Goal: Information Seeking & Learning: Learn about a topic

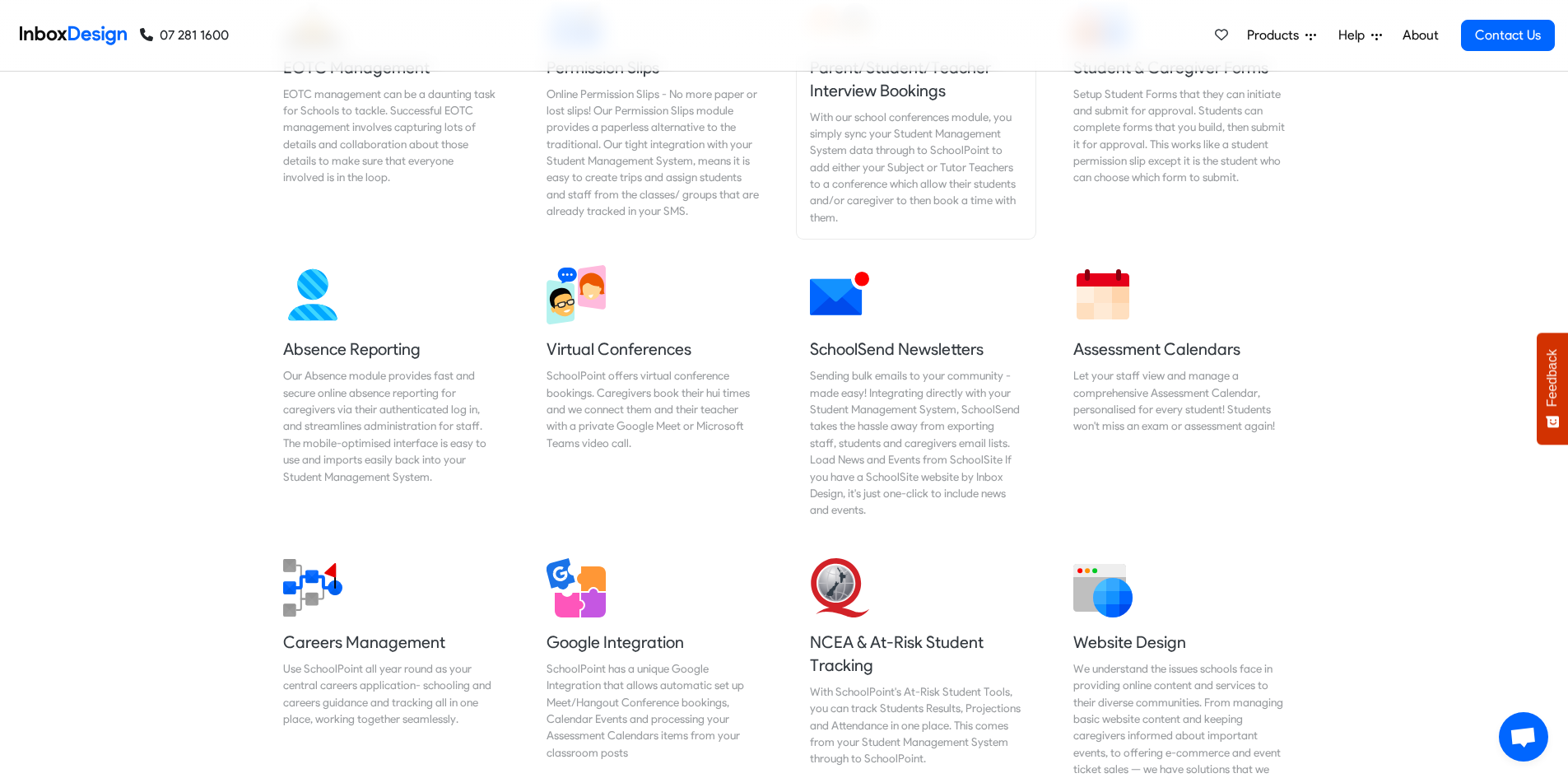
scroll to position [1812, 0]
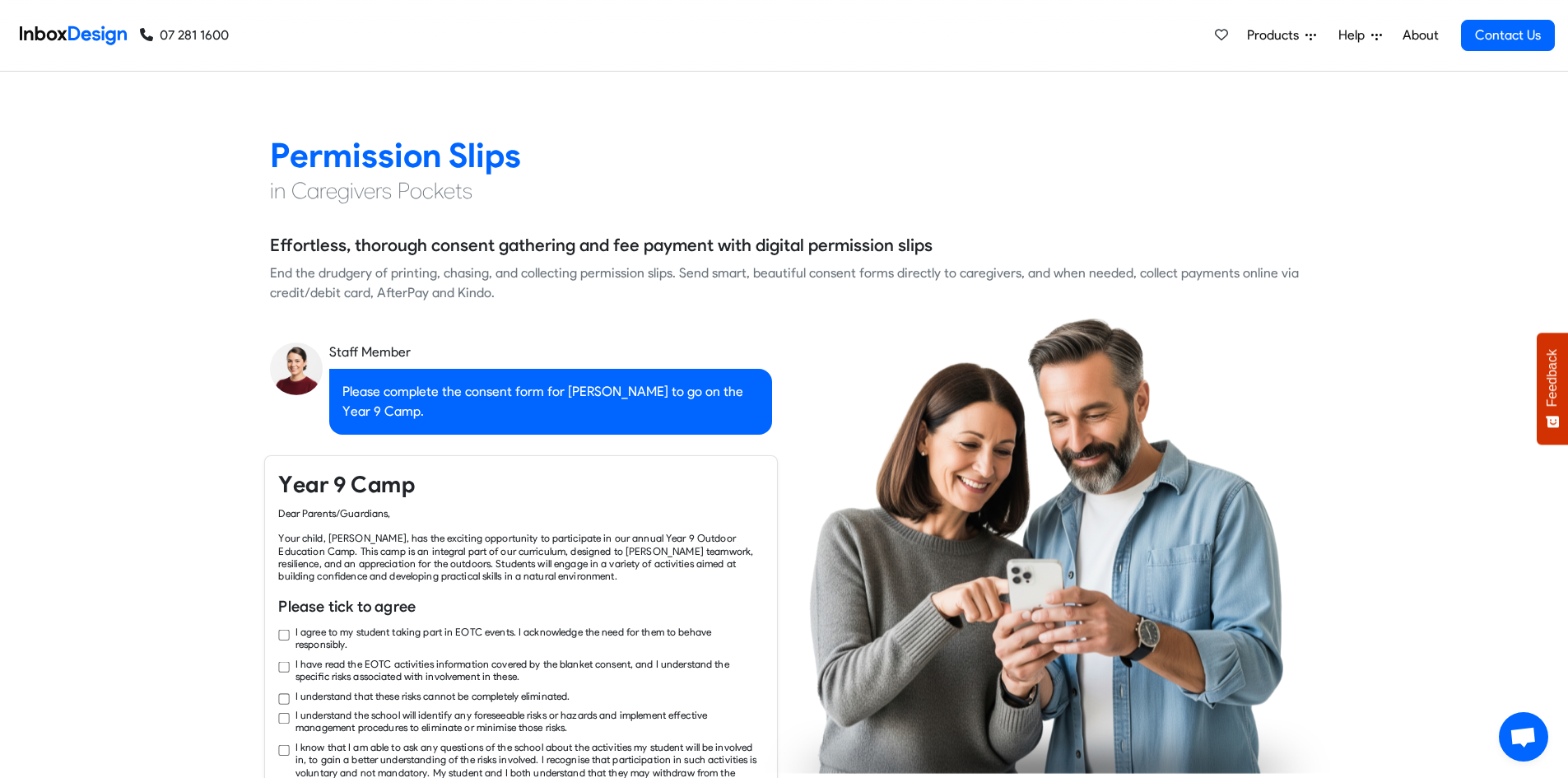
checkbox input "true"
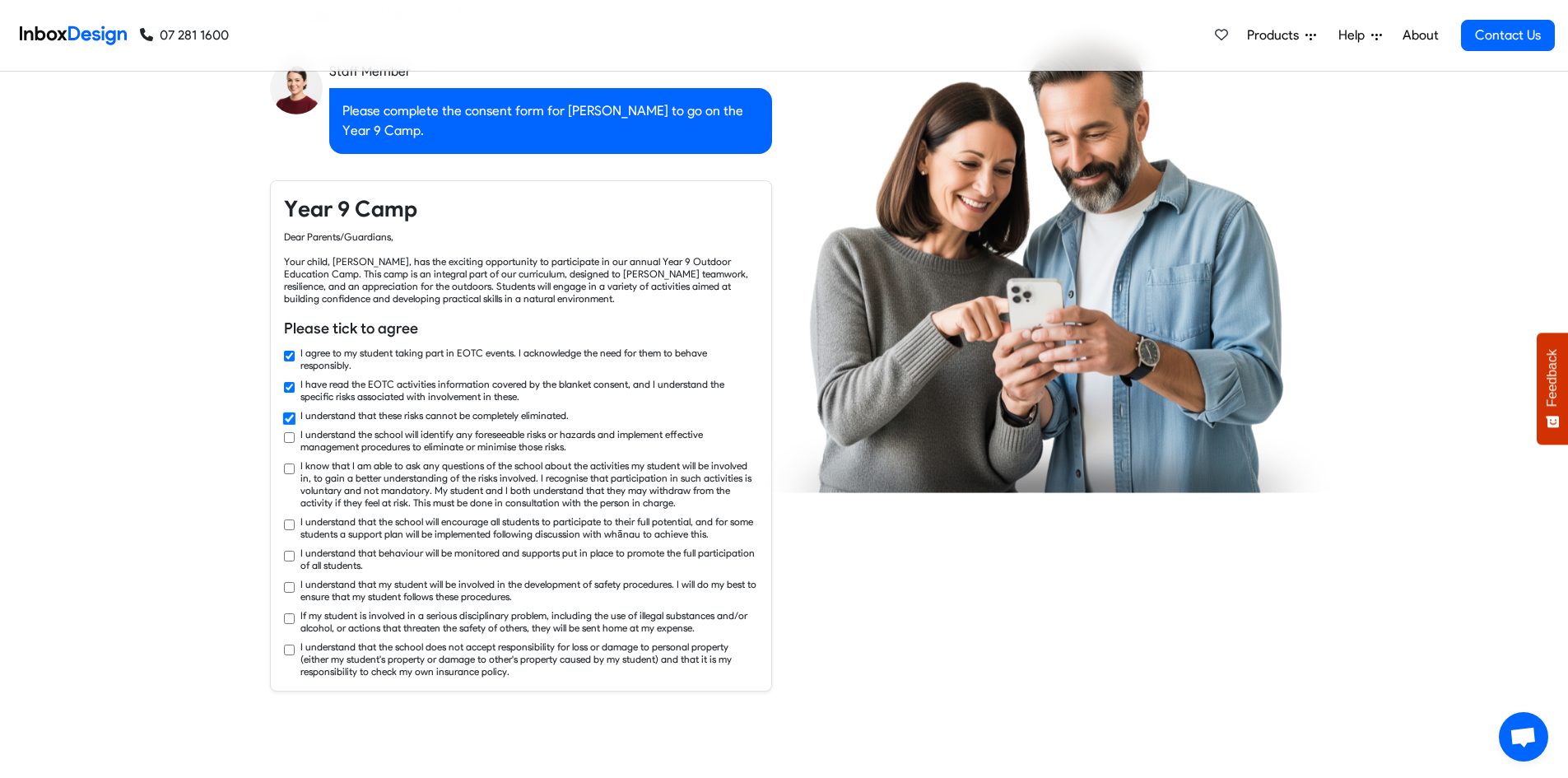
checkbox input "true"
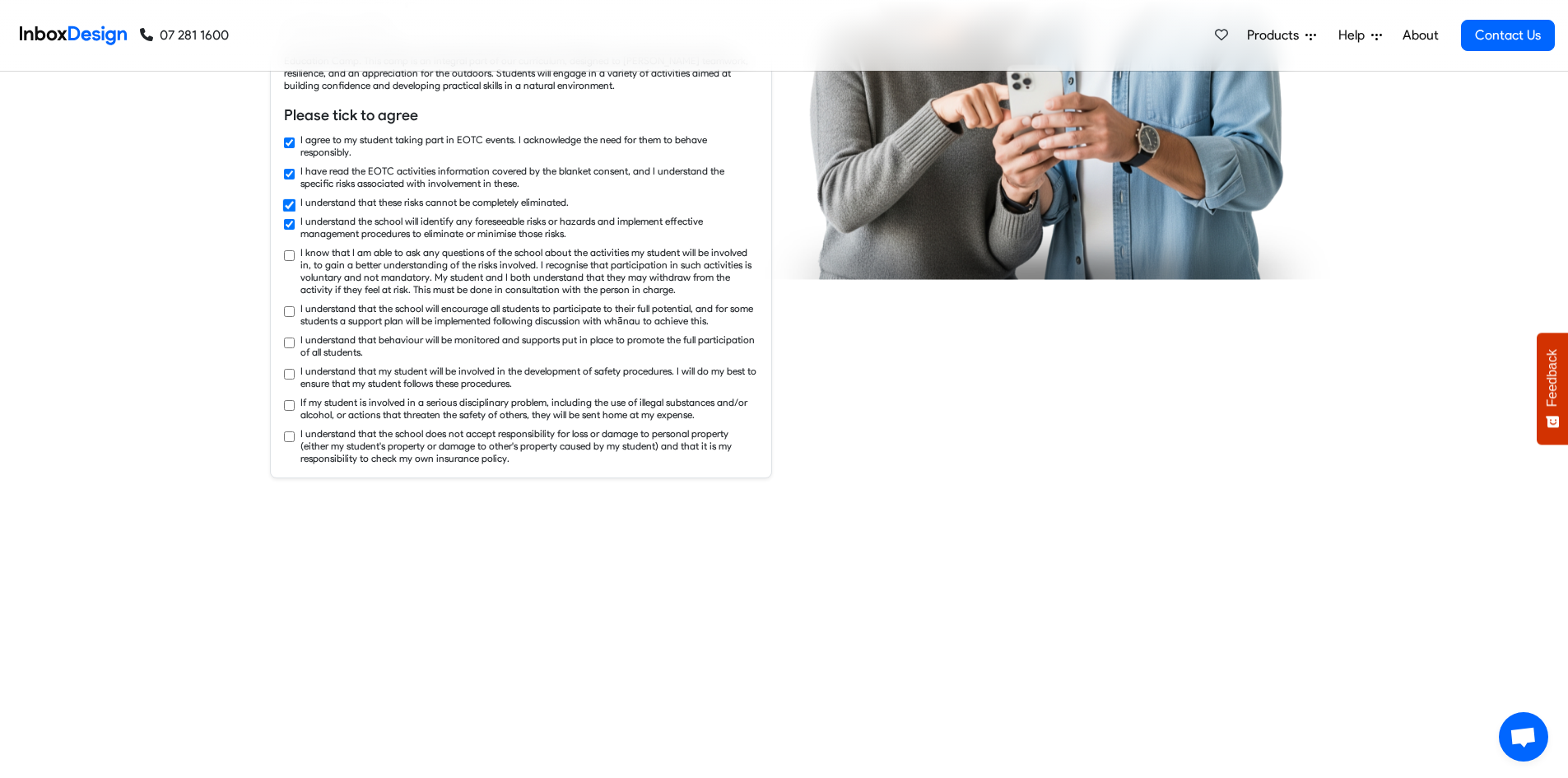
checkbox input "true"
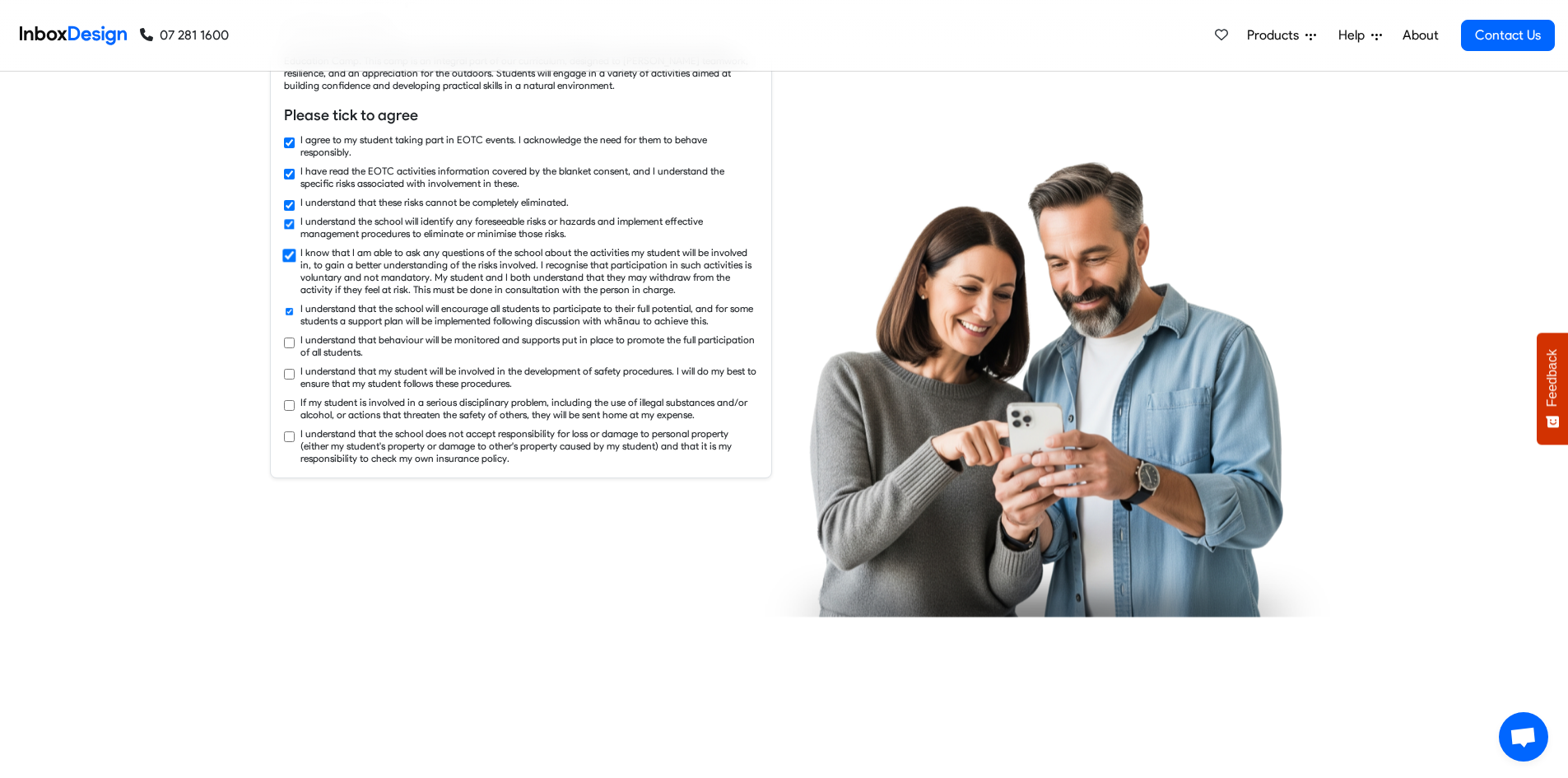
checkbox input "true"
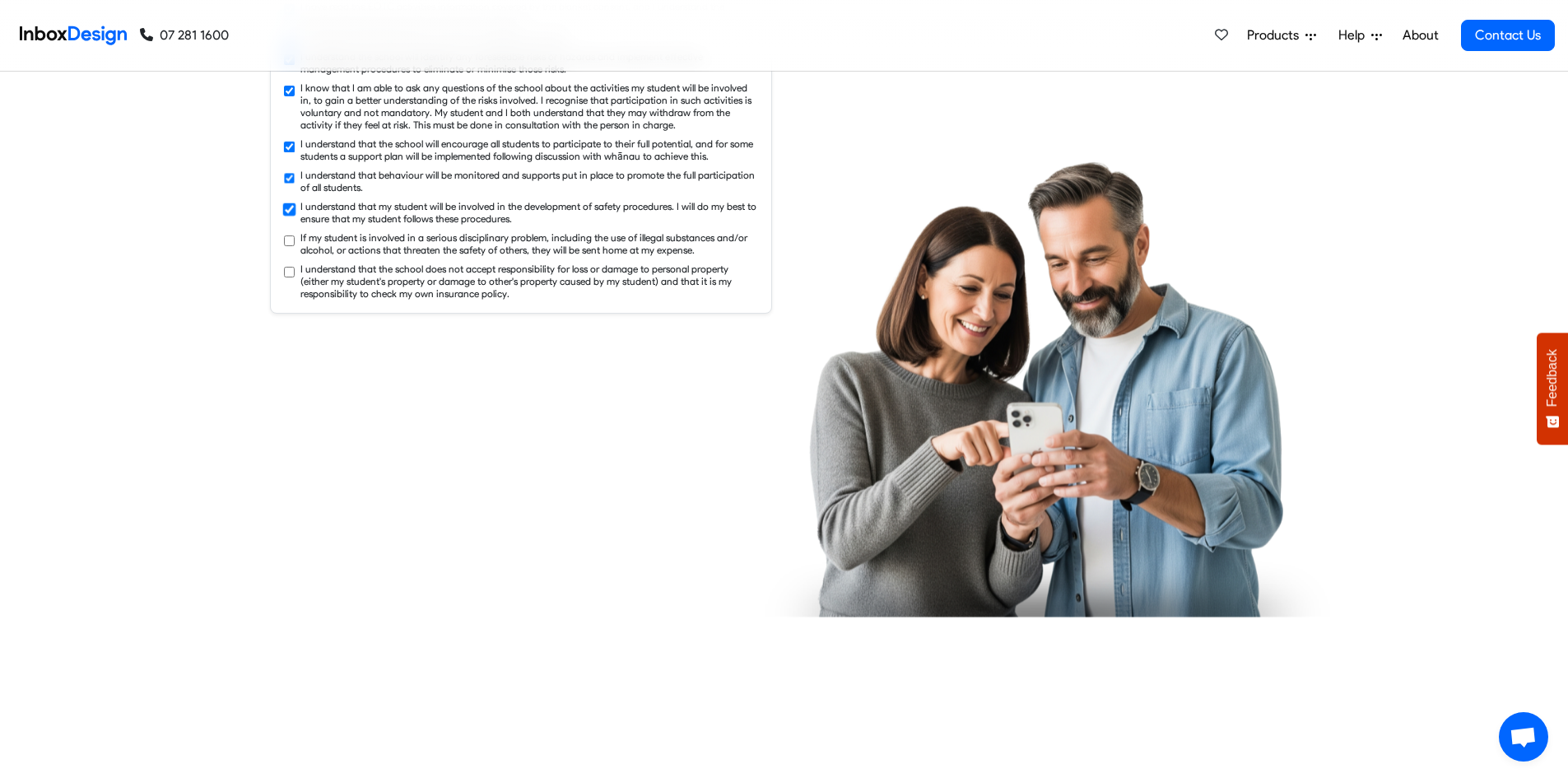
checkbox input "true"
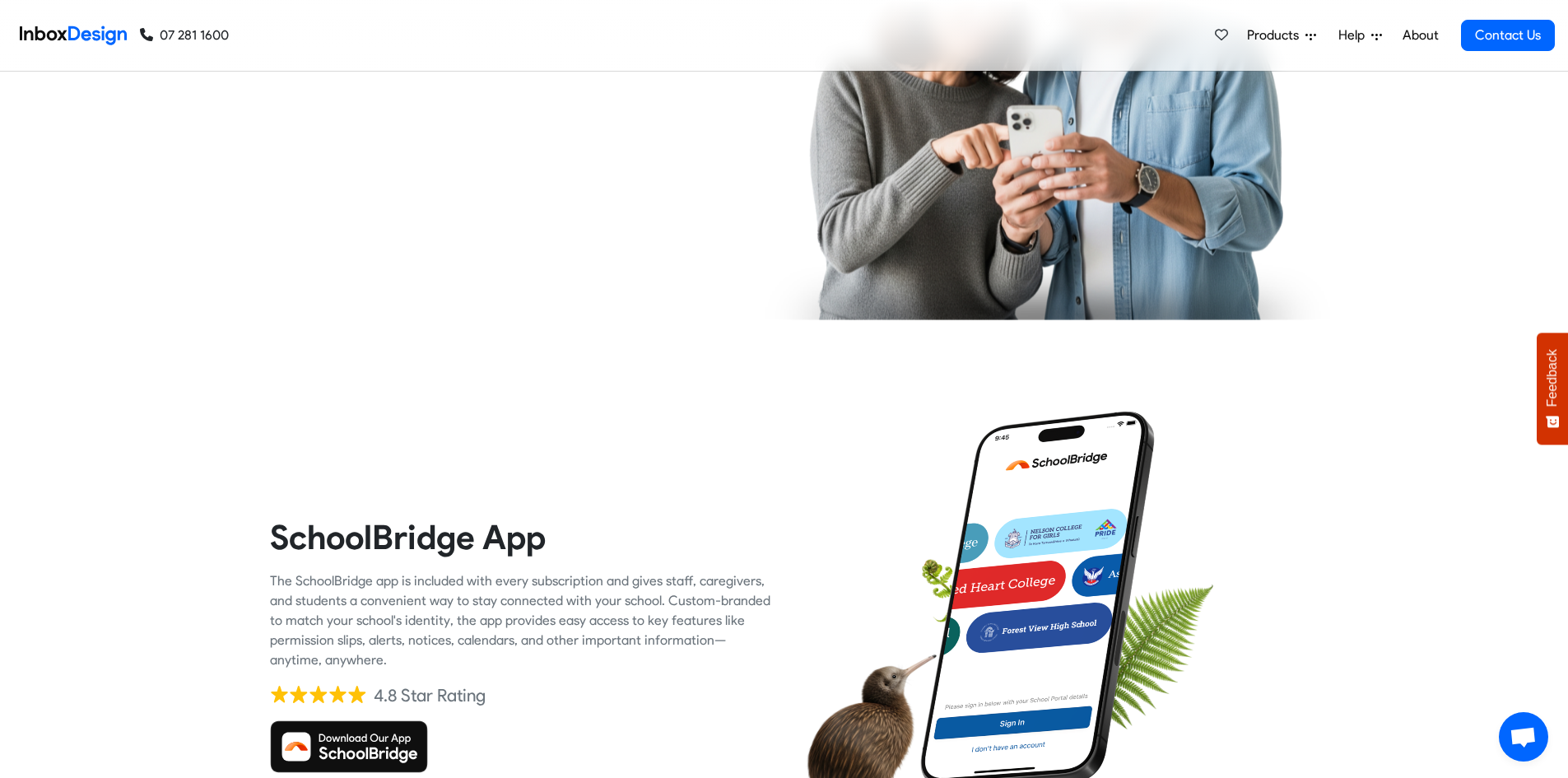
checkbox input "true"
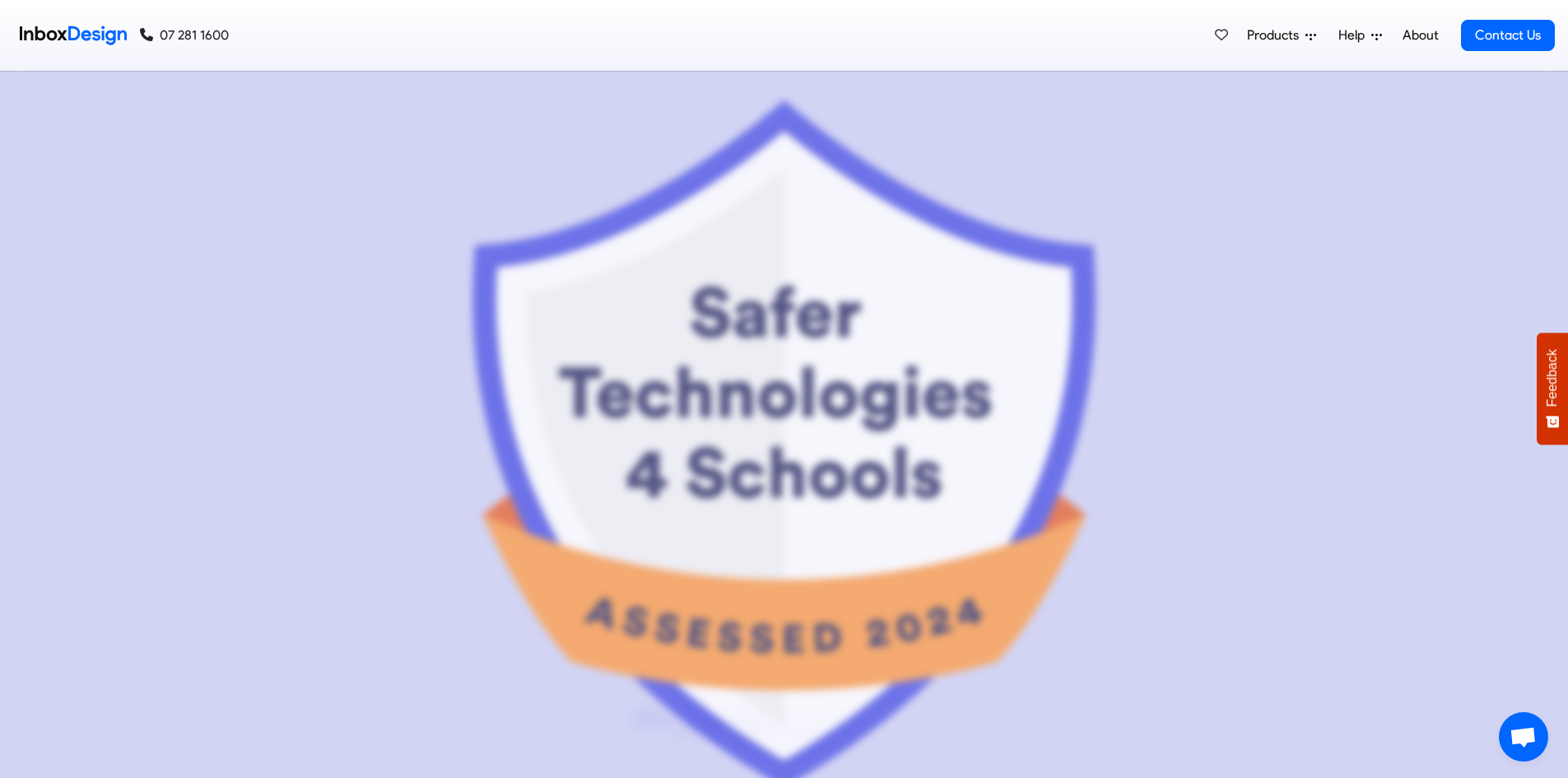
scroll to position [8070, 0]
